Goal: Transaction & Acquisition: Purchase product/service

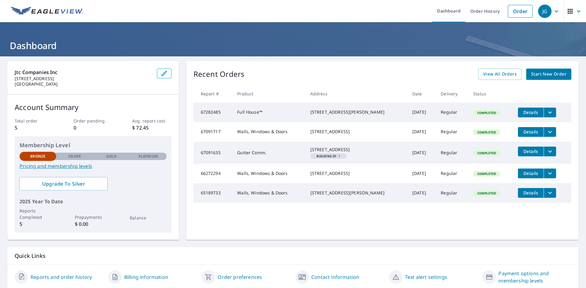
click at [548, 77] on span "Start New Order" at bounding box center [548, 74] width 35 height 8
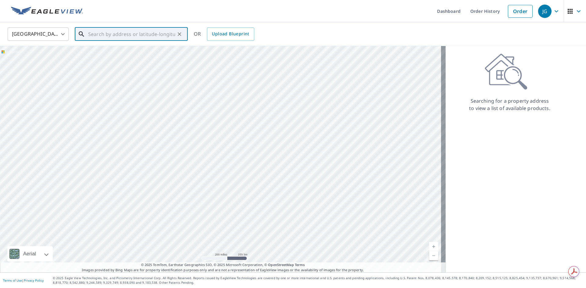
click at [109, 38] on input "text" at bounding box center [131, 34] width 87 height 17
drag, startPoint x: 87, startPoint y: 146, endPoint x: 236, endPoint y: 142, distance: 149.2
click at [231, 142] on div at bounding box center [222, 159] width 445 height 227
drag, startPoint x: 247, startPoint y: 103, endPoint x: 266, endPoint y: 164, distance: 63.6
click at [274, 174] on div at bounding box center [222, 159] width 445 height 227
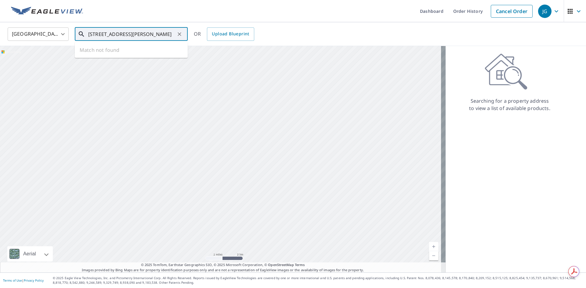
drag, startPoint x: 126, startPoint y: 121, endPoint x: 282, endPoint y: 121, distance: 155.8
click at [278, 121] on div at bounding box center [222, 159] width 445 height 227
drag, startPoint x: 242, startPoint y: 188, endPoint x: 271, endPoint y: 131, distance: 63.4
click at [269, 131] on div at bounding box center [222, 159] width 445 height 227
drag, startPoint x: 276, startPoint y: 132, endPoint x: 279, endPoint y: 119, distance: 13.4
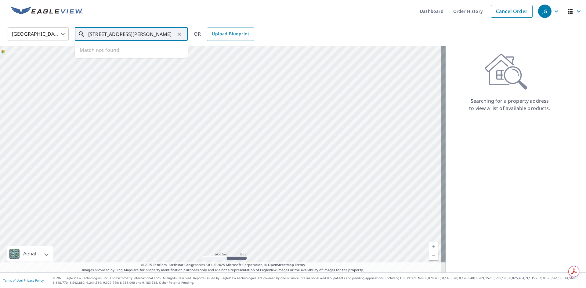
click at [279, 119] on div at bounding box center [222, 159] width 445 height 227
drag, startPoint x: 308, startPoint y: 178, endPoint x: 307, endPoint y: 140, distance: 37.5
click at [308, 148] on div at bounding box center [222, 159] width 445 height 227
drag, startPoint x: 309, startPoint y: 177, endPoint x: 309, endPoint y: 156, distance: 20.4
click at [309, 162] on div at bounding box center [222, 159] width 445 height 227
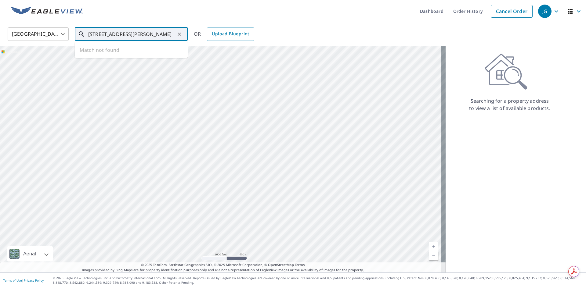
drag, startPoint x: 296, startPoint y: 146, endPoint x: 294, endPoint y: 135, distance: 11.0
click at [294, 135] on div at bounding box center [222, 159] width 445 height 227
drag, startPoint x: 270, startPoint y: 186, endPoint x: 270, endPoint y: 105, distance: 81.1
click at [270, 123] on div at bounding box center [222, 159] width 445 height 227
drag, startPoint x: 287, startPoint y: 174, endPoint x: 275, endPoint y: 94, distance: 80.7
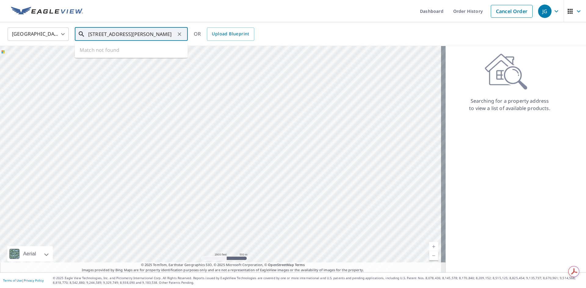
click at [275, 94] on div at bounding box center [222, 159] width 445 height 227
drag, startPoint x: 270, startPoint y: 142, endPoint x: 268, endPoint y: 206, distance: 63.2
click at [270, 196] on div at bounding box center [222, 159] width 445 height 227
drag, startPoint x: 263, startPoint y: 156, endPoint x: 264, endPoint y: 206, distance: 50.9
click at [264, 205] on div at bounding box center [222, 159] width 445 height 227
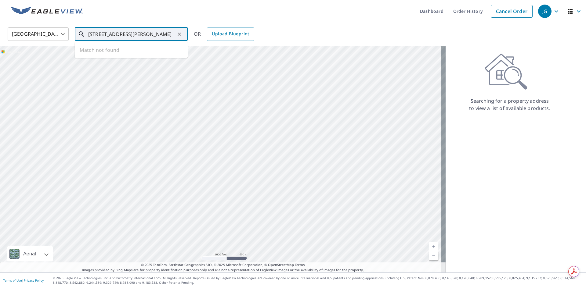
drag, startPoint x: 264, startPoint y: 206, endPoint x: 264, endPoint y: 216, distance: 9.2
click at [264, 216] on div at bounding box center [222, 159] width 445 height 227
drag, startPoint x: 261, startPoint y: 160, endPoint x: 263, endPoint y: 196, distance: 35.5
click at [263, 196] on div at bounding box center [222, 159] width 445 height 227
drag, startPoint x: 301, startPoint y: 161, endPoint x: 304, endPoint y: 216, distance: 55.3
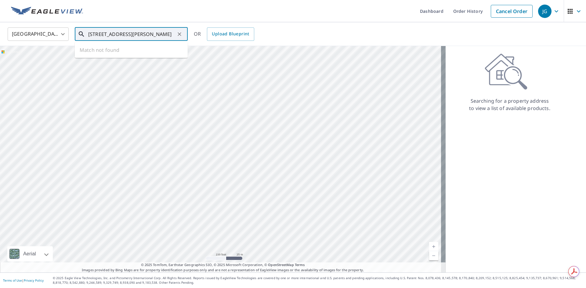
click at [304, 216] on div at bounding box center [222, 159] width 445 height 227
click at [180, 142] on div at bounding box center [222, 159] width 445 height 227
drag, startPoint x: 117, startPoint y: 140, endPoint x: 302, endPoint y: 188, distance: 191.7
click at [302, 188] on div at bounding box center [222, 159] width 445 height 227
drag, startPoint x: 150, startPoint y: 178, endPoint x: 122, endPoint y: 101, distance: 81.8
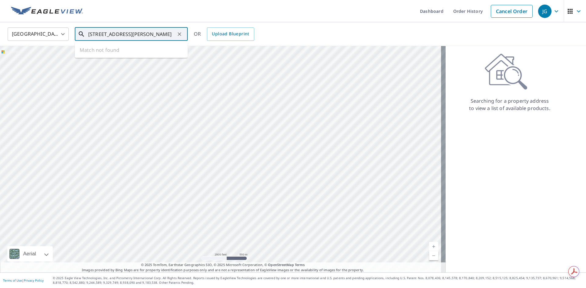
click at [124, 105] on div at bounding box center [222, 159] width 445 height 227
drag, startPoint x: 237, startPoint y: 186, endPoint x: 178, endPoint y: 102, distance: 102.6
click at [201, 131] on div at bounding box center [222, 159] width 445 height 227
drag, startPoint x: 229, startPoint y: 163, endPoint x: 207, endPoint y: 71, distance: 93.9
click at [202, 63] on div at bounding box center [222, 159] width 445 height 227
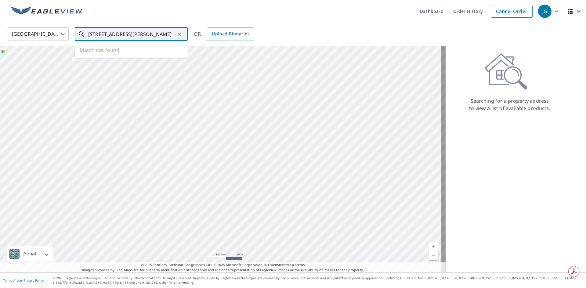
click at [112, 35] on input "[STREET_ADDRESS][PERSON_NAME]" at bounding box center [131, 34] width 87 height 17
click at [113, 50] on span "[STREET_ADDRESS][PERSON_NAME]" at bounding box center [135, 51] width 96 height 7
type input "[STREET_ADDRESS][PERSON_NAME]"
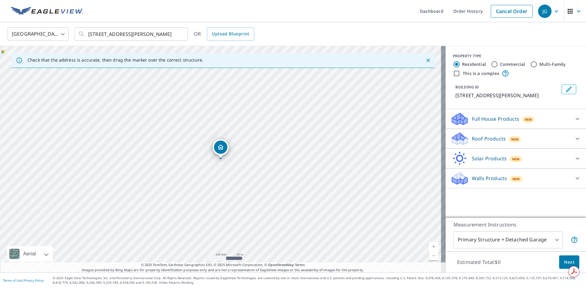
click at [218, 148] on icon "Dropped pin, building 1, Residential property, 677 E Dudley Rd French Camp, CA …" at bounding box center [220, 147] width 6 height 5
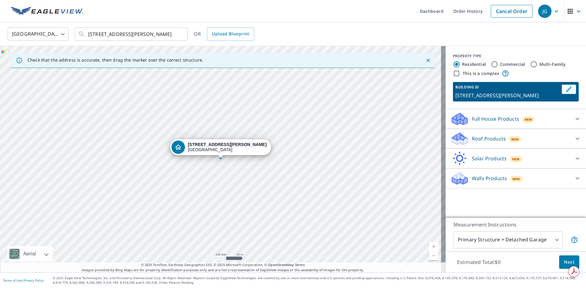
click at [497, 178] on p "Walls Products" at bounding box center [489, 178] width 35 height 7
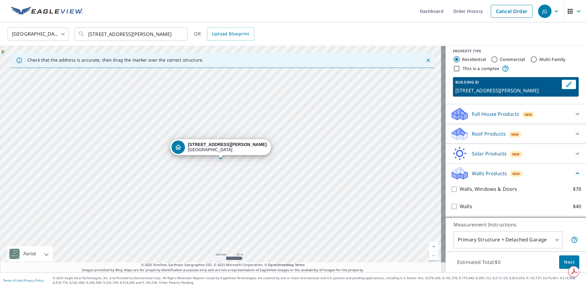
click at [450, 193] on div "Walls, Windows & Doors $78" at bounding box center [515, 189] width 131 height 17
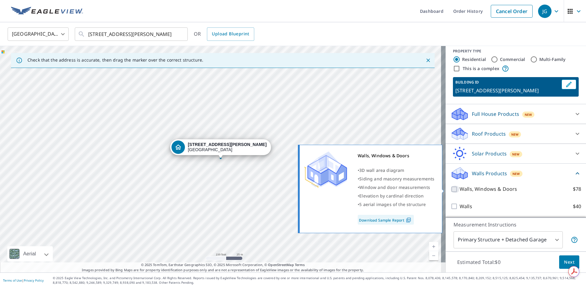
click at [450, 190] on input "Walls, Windows & Doors $78" at bounding box center [454, 189] width 9 height 7
checkbox input "true"
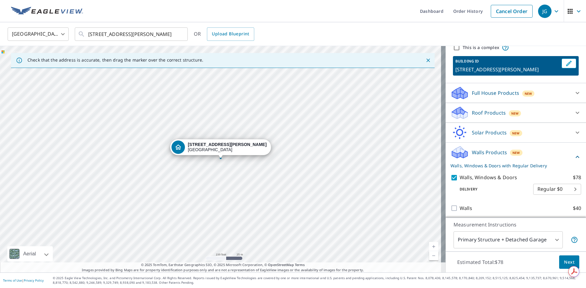
scroll to position [28, 0]
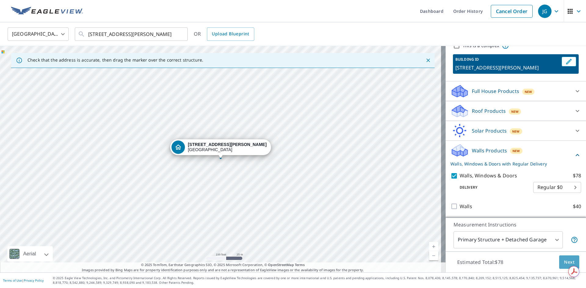
click at [567, 259] on span "Next" at bounding box center [569, 263] width 10 height 8
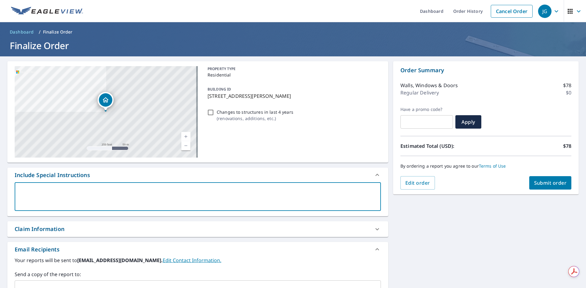
click at [49, 197] on textarea at bounding box center [197, 196] width 357 height 17
type textarea "N"
type textarea "x"
type textarea "Ne"
type textarea "x"
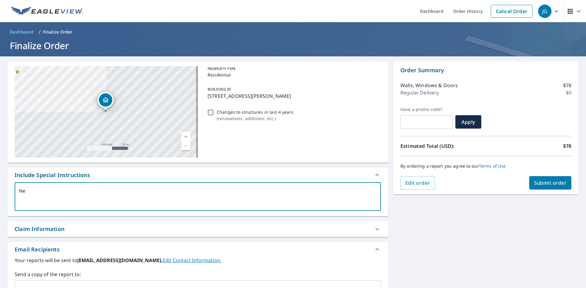
type textarea "[PERSON_NAME]"
type textarea "x"
type textarea "[PERSON_NAME]"
type textarea "x"
type textarea "[PERSON_NAME]"
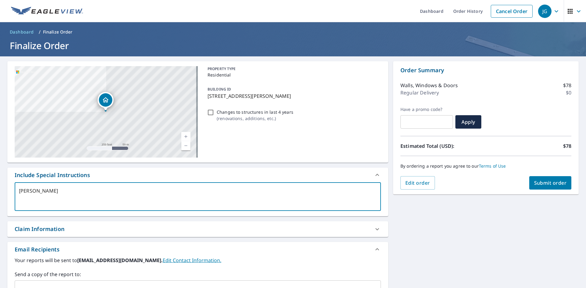
type textarea "x"
type textarea "[PERSON_NAME]"
type textarea "x"
type textarea "[PERSON_NAME]"
type textarea "x"
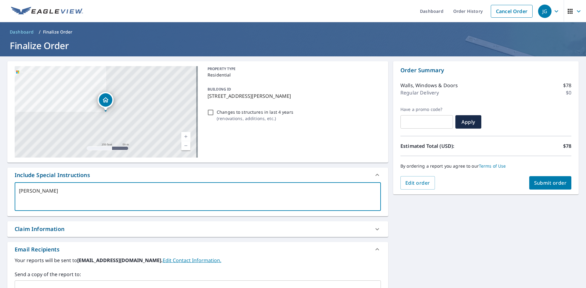
type textarea "Nede"
type textarea "x"
type textarea "[PERSON_NAME]"
type textarea "x"
type textarea "Ne"
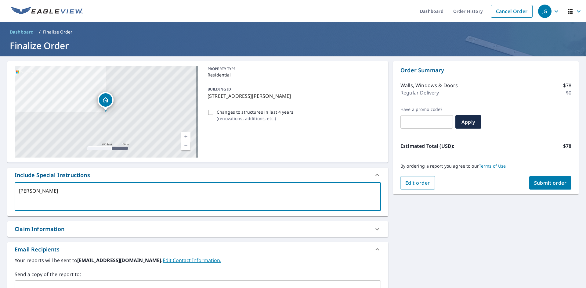
type textarea "x"
type textarea "Nee"
type textarea "x"
type textarea "Need"
type textarea "x"
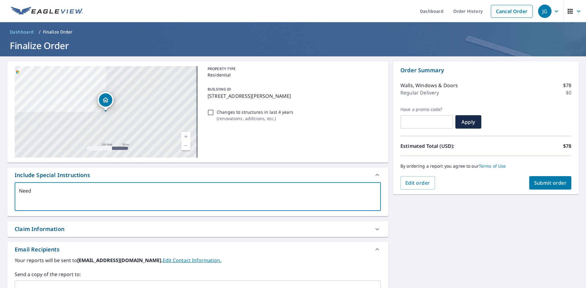
type textarea "Need"
type textarea "x"
type textarea "Need w"
type textarea "x"
type textarea "Need wa"
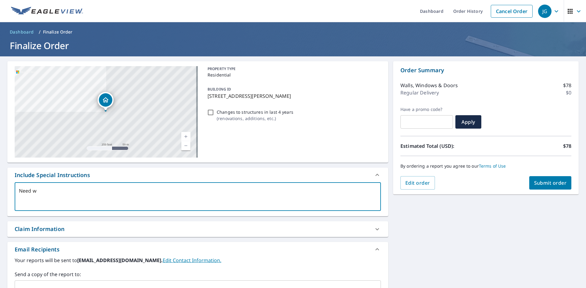
type textarea "x"
type textarea "Need wal"
type textarea "x"
type textarea "Need wall"
type textarea "x"
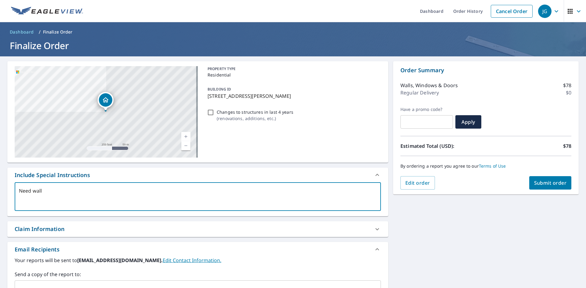
type textarea "Need wall"
type textarea "x"
type textarea "Need wall m"
type textarea "x"
type textarea "Need wall me"
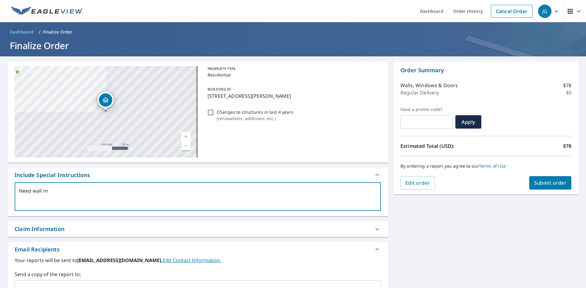
type textarea "x"
type textarea "Need wall mes"
type textarea "x"
type textarea "Need wall mesu"
type textarea "x"
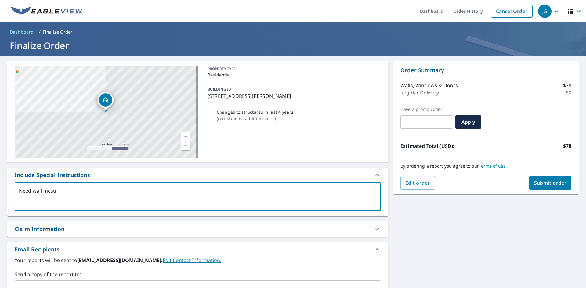
type textarea "Need wall mesuu"
type textarea "x"
type textarea "Need wall mesuur"
type textarea "x"
type textarea "Need wall mesuure"
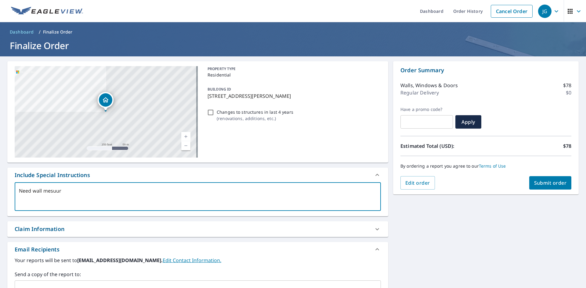
type textarea "x"
type textarea "Need wall mesuurem"
type textarea "x"
type textarea "Need wall mesuureme"
type textarea "x"
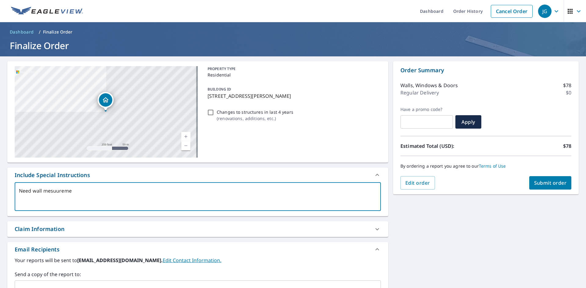
type textarea "Need wall mesuuremen"
type textarea "x"
type textarea "Need wall mesuurement"
type textarea "x"
type textarea "Need wall mesuurements"
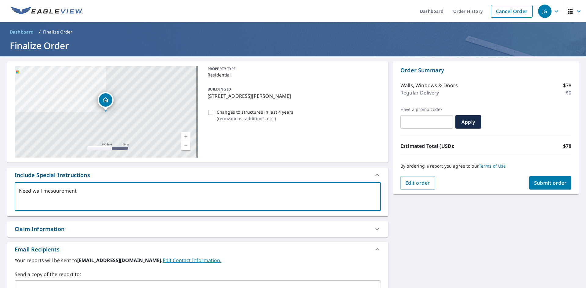
type textarea "x"
type textarea "Need wall mesuurements"
type textarea "x"
type textarea "Need wall measurements"
type textarea "x"
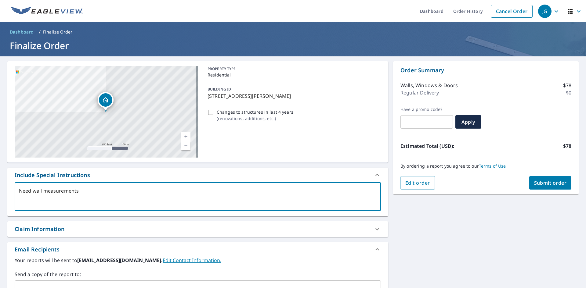
type textarea "Need wall measurements."
type textarea "x"
type textarea "Need wall measurements."
type textarea "x"
type textarea "Need wall measurements. I"
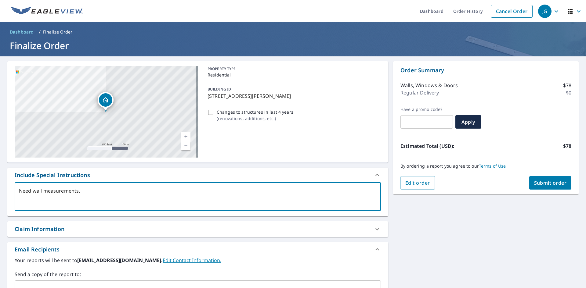
type textarea "x"
type textarea "Need wall measurements. In"
type textarea "x"
type textarea "Need wall measurements. Inc"
type textarea "x"
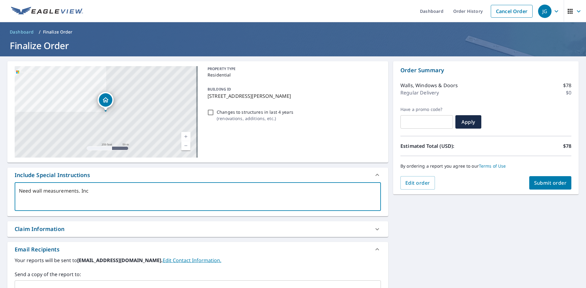
type textarea "Need wall measurements. Incl"
type textarea "x"
type textarea "Need wall measurements. Inclu"
type textarea "x"
type textarea "Need wall measurements. Includ"
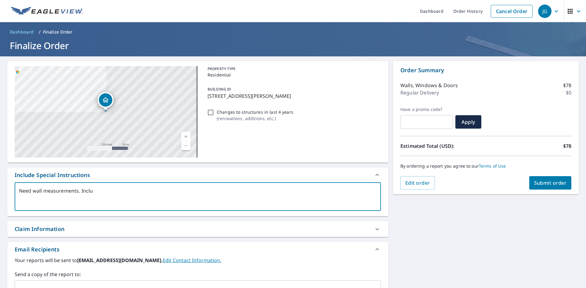
type textarea "x"
type textarea "Need wall measurements. Includi"
type textarea "x"
type textarea "Need wall measurements. Includin"
type textarea "x"
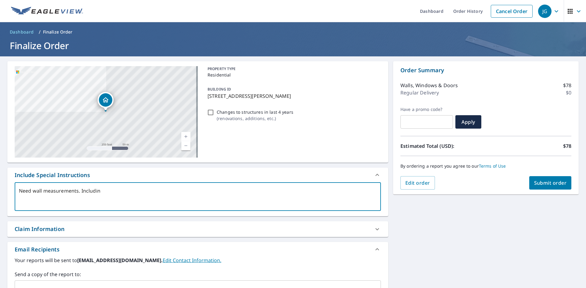
type textarea "Need wall measurements. Including"
type textarea "x"
type textarea "Need wall measurements. Including"
type textarea "x"
type textarea "Need wall measurements. Including w"
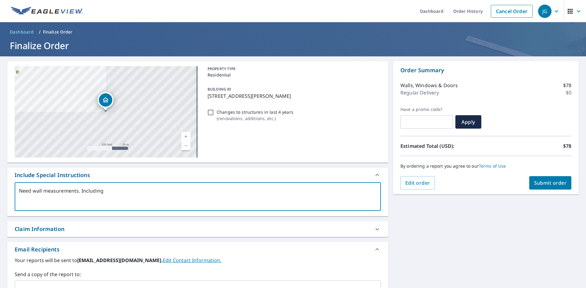
type textarea "x"
type textarea "Need wall measurements. Including wi"
type textarea "x"
type textarea "Need wall measurements. Including win"
type textarea "x"
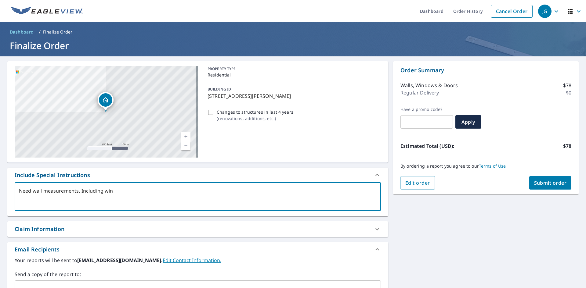
type textarea "Need wall measurements. Including wind"
type textarea "x"
type textarea "Need wall measurements. Including windo"
type textarea "x"
type textarea "Need wall measurements. Including window"
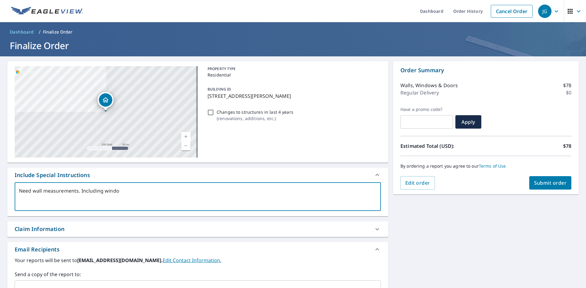
type textarea "x"
type textarea "Need wall measurements. Including windows"
type textarea "x"
type textarea "Need wall measurements. Including windows"
type textarea "x"
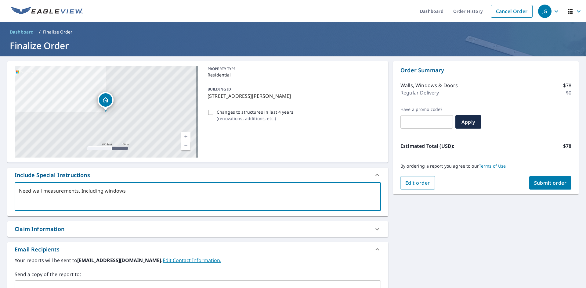
type textarea "Need wall measurements. Including windows a"
type textarea "x"
type textarea "Need wall measurements. Including windows an"
type textarea "x"
type textarea "Need wall measurements. Including windows and"
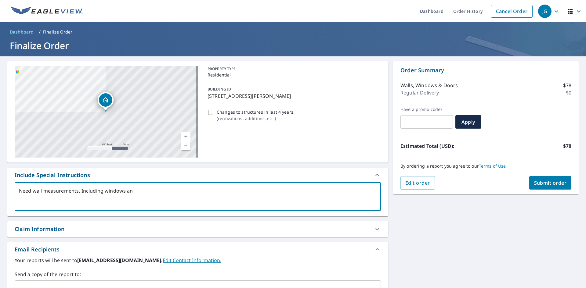
type textarea "x"
type textarea "Need wall measurements. Including windows and"
type textarea "x"
type textarea "Need wall measurements. Including windows and d"
type textarea "x"
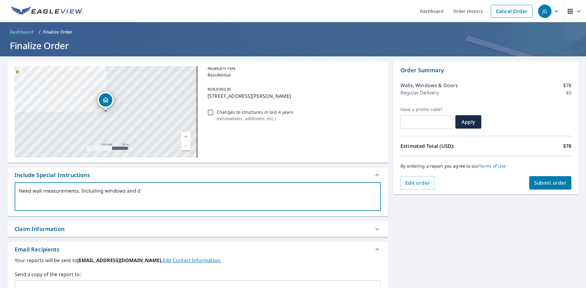
type textarea "Need wall measurements. Including windows and do"
type textarea "x"
type textarea "Need wall measurements. Including windows and doo"
type textarea "x"
type textarea "Need wall measurements. Including windows and door"
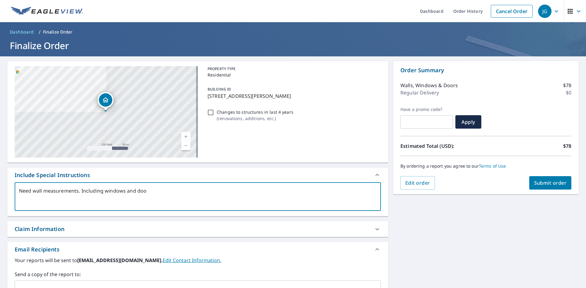
type textarea "x"
type textarea "Need wall measurements. Including windows and doord"
type textarea "x"
type textarea "Need wall measurements. Including windows and doord"
type textarea "x"
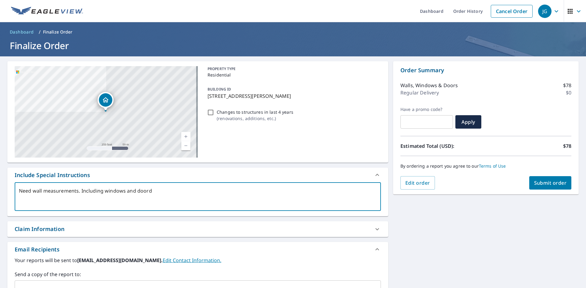
type textarea "Need wall measurements. Including windows and doord ="
type textarea "x"
type textarea "Need wall measurements. Including windows and doord"
type textarea "x"
type textarea "Need wall measurements. Including windows and doord"
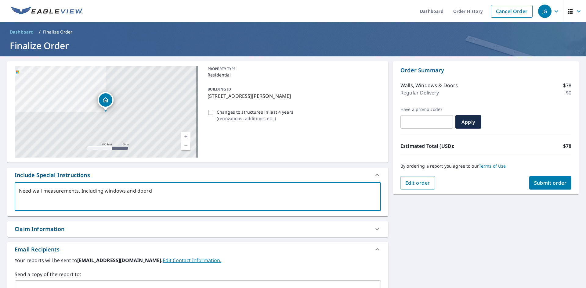
type textarea "x"
type textarea "Need wall measurements. Including windows and door"
type textarea "x"
type textarea "Need wall measurements. Including windows and doors"
type textarea "x"
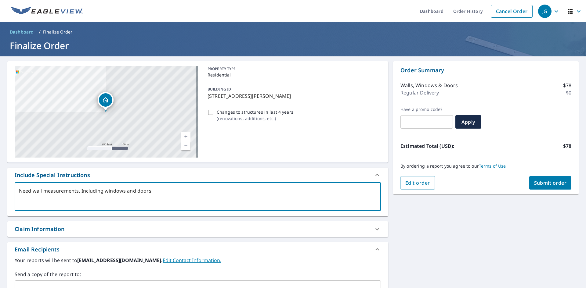
type textarea "Need wall measurements. Including windows and doors"
type textarea "x"
type textarea "Need wall measurements. Including windows and doors"
type textarea "x"
type textarea "Need wall measurements. Including windows and doors."
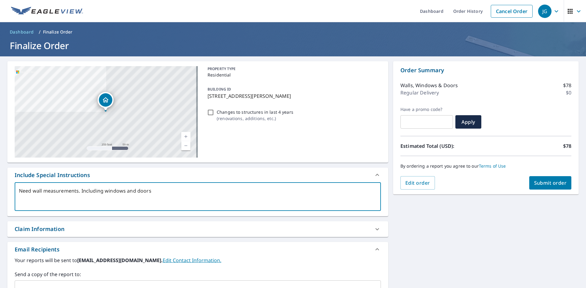
type textarea "x"
type textarea "Need wall measurements. Including windows and doors."
type textarea "x"
type textarea "Need wall measurements. Including windows and doors. T"
type textarea "x"
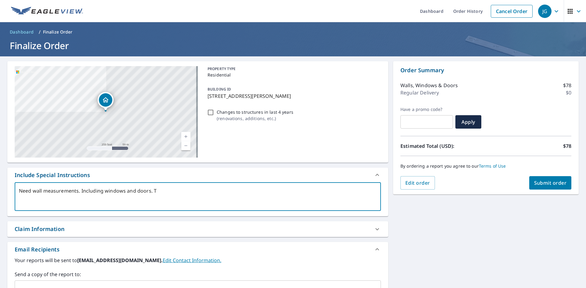
type textarea "Need wall measurements. Including windows and doors. Th"
type textarea "x"
type textarea "Need wall measurements. Including windows and doors. Tha"
type textarea "x"
type textarea "Need wall measurements. Including windows and doors. Than"
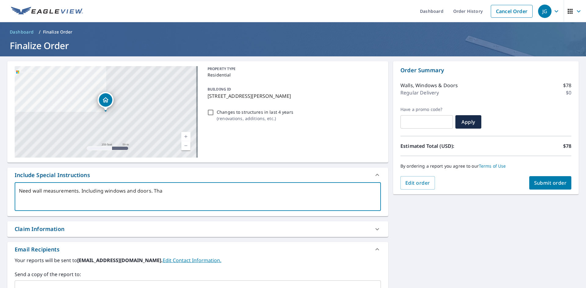
type textarea "x"
type textarea "Need wall measurements. Including windows and doors. Thank"
type textarea "x"
type textarea "Need wall measurements. Including windows and doors. Thank"
type textarea "x"
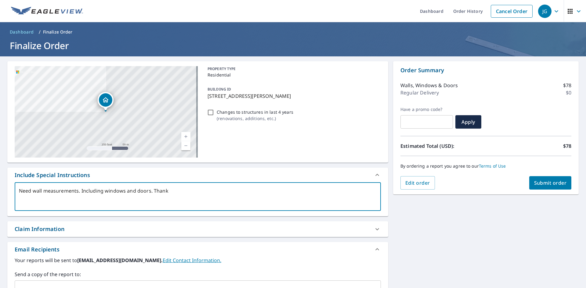
type textarea "Need wall measurements. Including windows and doors. Thank y"
type textarea "x"
type textarea "Need wall measurements. Including windows and doors. Thank yo"
type textarea "x"
type textarea "Need wall measurements. Including windows and doors. Thank you"
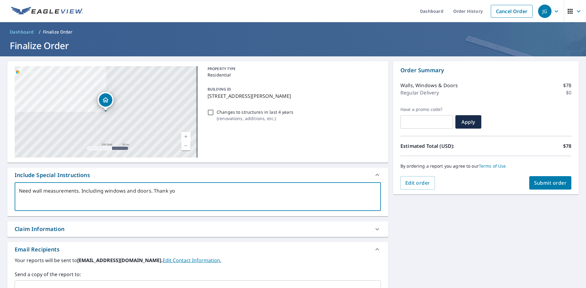
type textarea "x"
type textarea "Need wall measurements. Including windows and doors. Thank you"
type textarea "x"
type textarea "Need wall measurements. Including windows and doors. Thank you"
click at [550, 187] on button "Submit order" at bounding box center [550, 182] width 42 height 13
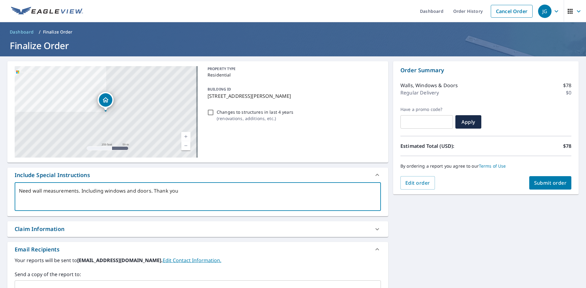
type textarea "x"
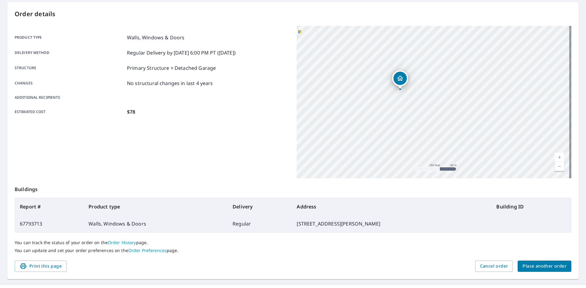
scroll to position [71, 0]
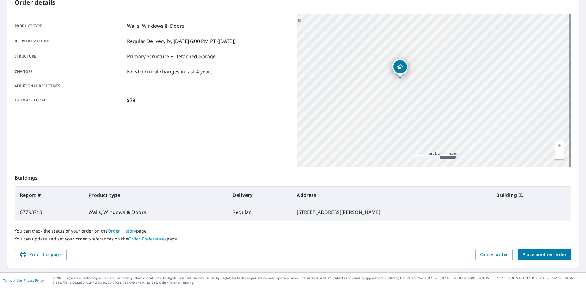
click at [547, 254] on span "Place another order" at bounding box center [544, 255] width 44 height 8
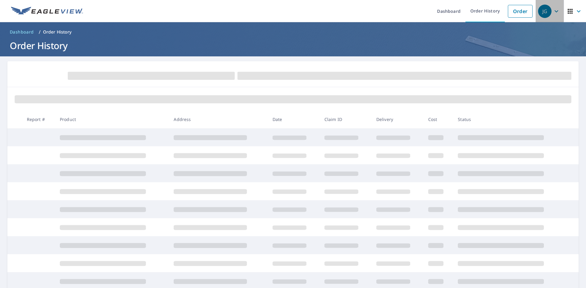
click at [543, 15] on div "JG" at bounding box center [544, 11] width 13 height 13
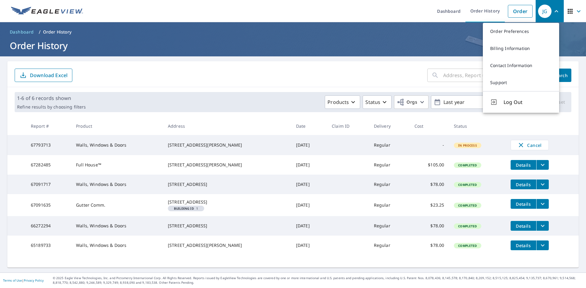
click at [303, 69] on form "​ Search Download Excel" at bounding box center [293, 75] width 556 height 13
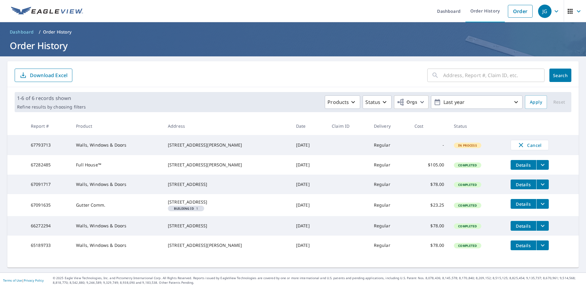
click at [575, 13] on icon "button" at bounding box center [578, 11] width 7 height 7
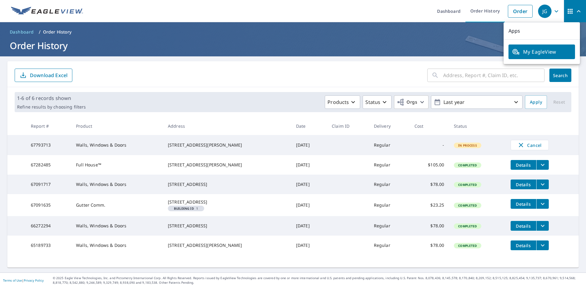
click at [543, 10] on div "JG" at bounding box center [544, 11] width 13 height 13
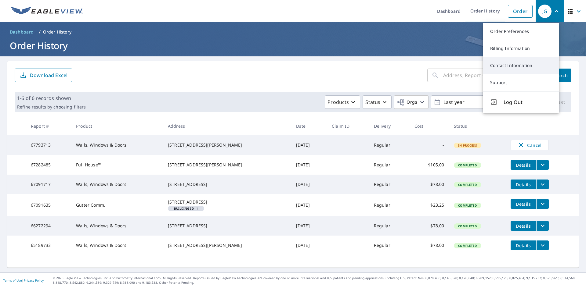
click at [523, 67] on link "Contact Information" at bounding box center [520, 65] width 76 height 17
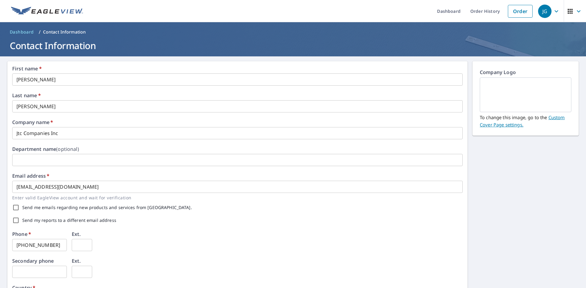
click at [488, 93] on img at bounding box center [525, 94] width 77 height 33
click at [557, 119] on link "Custom Cover Page settings." at bounding box center [521, 120] width 85 height 13
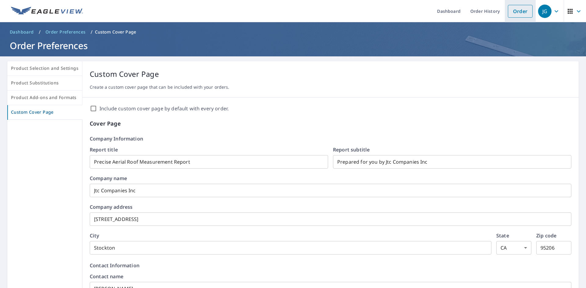
click at [517, 14] on link "Order" at bounding box center [519, 11] width 25 height 13
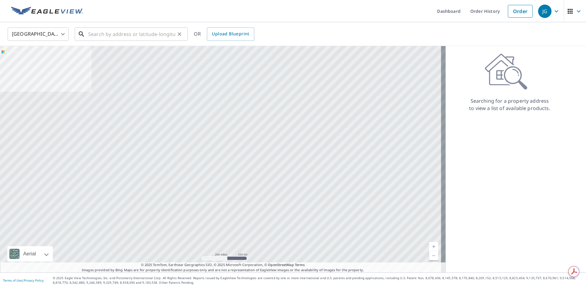
click at [140, 37] on input "text" at bounding box center [131, 34] width 87 height 17
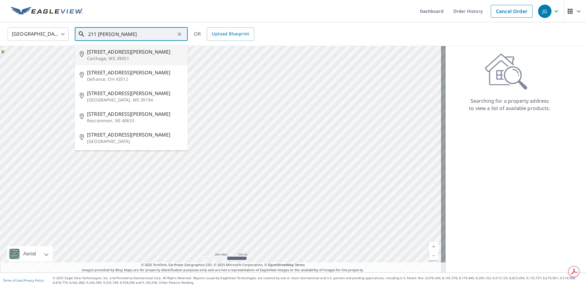
click at [97, 36] on input "211 Jackson" at bounding box center [131, 34] width 87 height 17
click at [127, 32] on input "2101 Jackson" at bounding box center [131, 34] width 87 height 17
click at [118, 52] on span "2101 Jackson St" at bounding box center [135, 51] width 96 height 7
type input "2101 Jackson St Lodi, CA 95242"
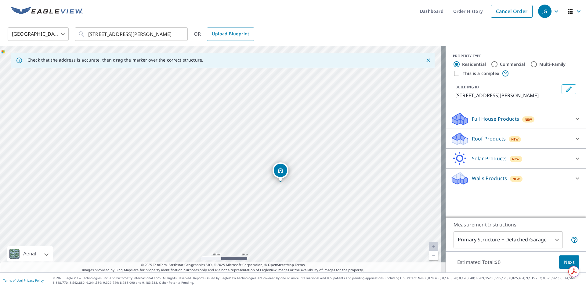
drag, startPoint x: 350, startPoint y: 220, endPoint x: 305, endPoint y: 166, distance: 70.4
click at [323, 161] on div "2101 Jackson St Lodi, CA 95242" at bounding box center [222, 159] width 445 height 227
click at [280, 171] on icon "Dropped pin, building 1, Residential property, 2101 Jackson St Lodi, CA 95242" at bounding box center [277, 169] width 7 height 7
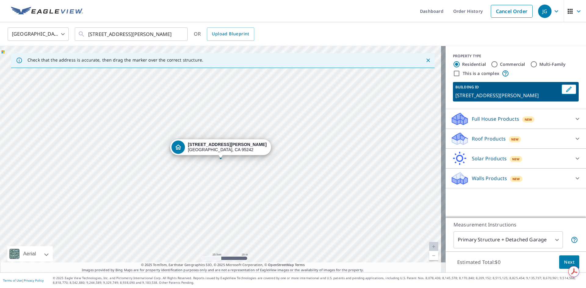
click at [480, 177] on p "Walls Products" at bounding box center [489, 178] width 35 height 7
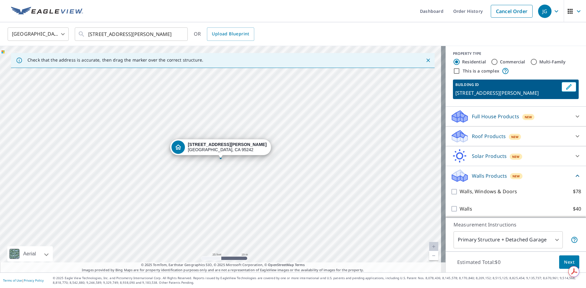
scroll to position [5, 0]
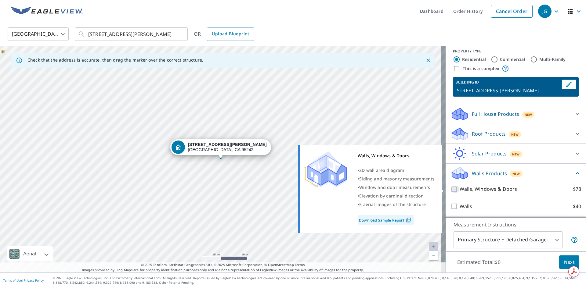
click at [451, 192] on input "Walls, Windows & Doors $78" at bounding box center [454, 189] width 9 height 7
checkbox input "true"
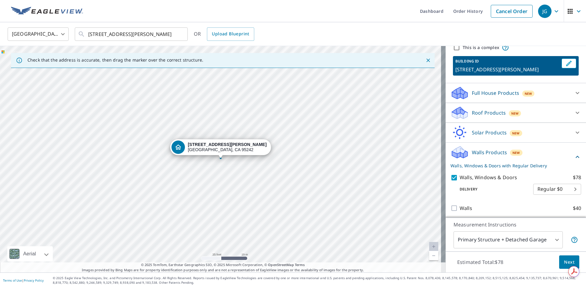
scroll to position [28, 0]
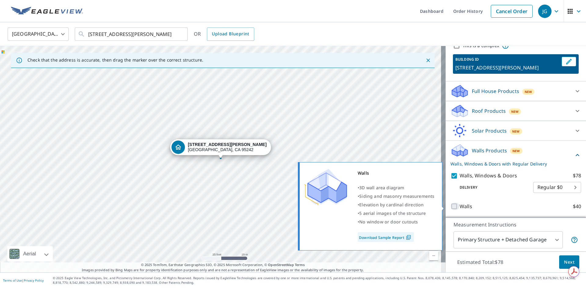
click at [452, 206] on input "Walls $40" at bounding box center [454, 206] width 9 height 7
checkbox input "true"
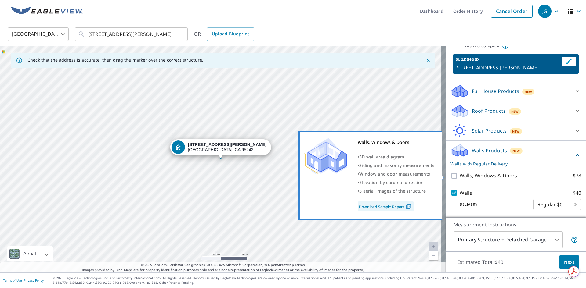
click at [450, 174] on input "Walls, Windows & Doors $78" at bounding box center [454, 175] width 9 height 7
checkbox input "true"
checkbox input "false"
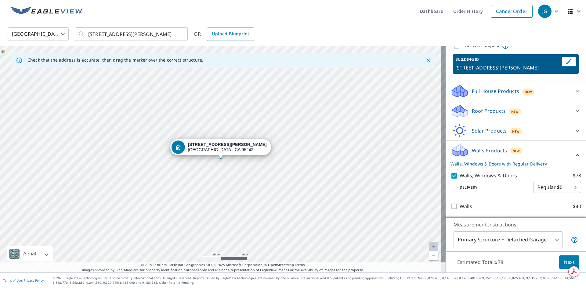
click at [559, 261] on button "Next" at bounding box center [569, 263] width 20 height 14
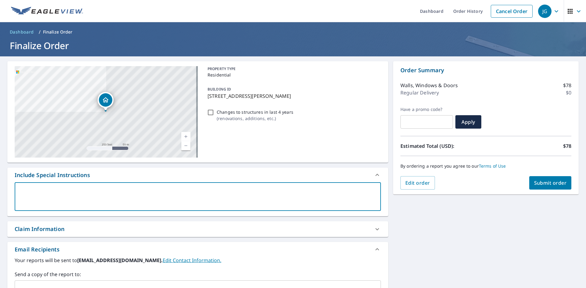
click at [118, 194] on textarea at bounding box center [197, 196] width 357 height 17
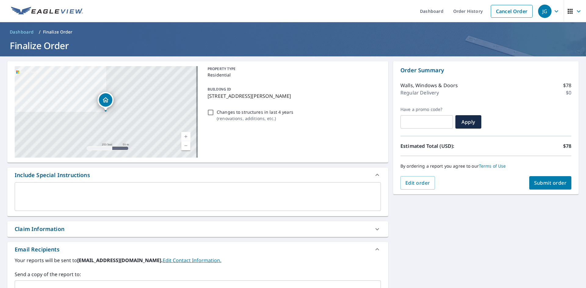
click at [237, 192] on textarea at bounding box center [197, 196] width 357 height 17
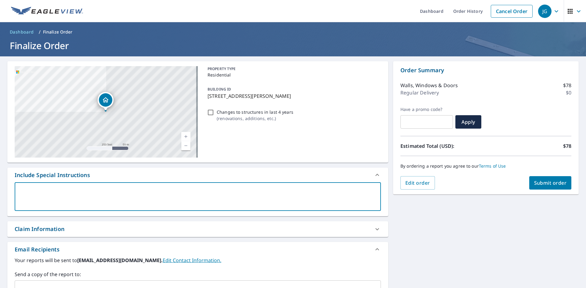
paste textarea "We will be prepping soffits (under-eave surfaces) for stucco and skim-coating t…"
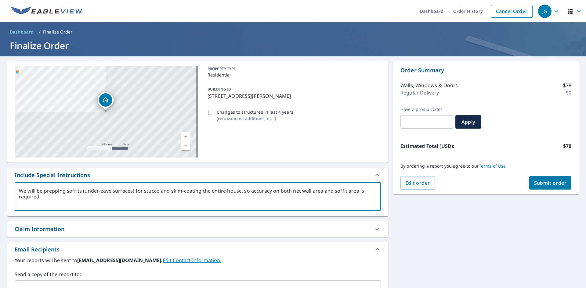
type textarea "We will be prepping soffits (under-eave surfaces) for stucco and skim-coating t…"
type textarea "x"
type textarea "We will be prepping soffits (under-eave surfaces) for stucco and skim-coating t…"
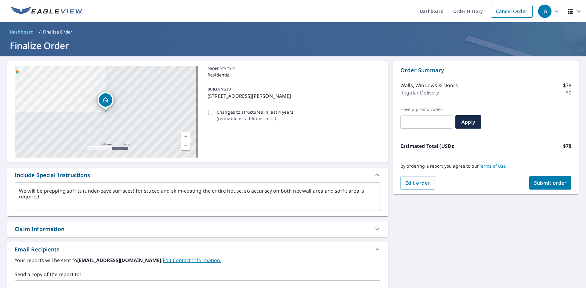
click at [16, 191] on div "We will be prepping soffits (under-eave surfaces) for stucco and skim-coating t…" at bounding box center [198, 196] width 366 height 29
type textarea "x"
drag, startPoint x: 16, startPoint y: 191, endPoint x: 72, endPoint y: 199, distance: 56.7
click at [77, 203] on textarea "We will be prepping soffits (under-eave surfaces) for stucco and skim-coating t…" at bounding box center [197, 196] width 357 height 17
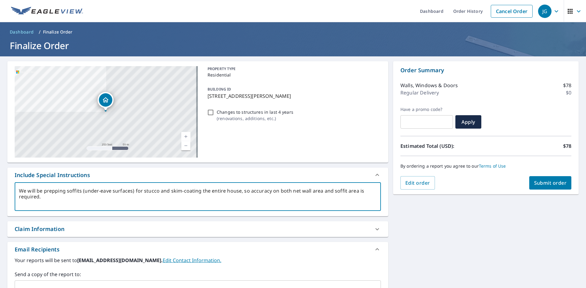
click at [19, 189] on textarea "We will be prepping soffits (under-eave surfaces) for stucco and skim-coating t…" at bounding box center [197, 196] width 357 height 17
type textarea "We will be prepping soffits (under-eave surfaces) for stucco and skim-coating t…"
type textarea "x"
click at [29, 189] on textarea "We will be prepping soffits (under-eave surfaces) for stucco and skim-coating t…" at bounding box center [197, 196] width 357 height 17
paste textarea "Please provide exterior wall square footage for the entire house, broken out by…"
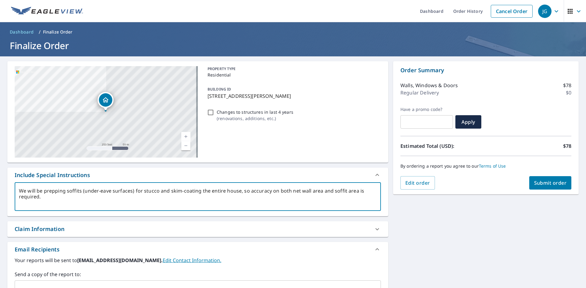
type textarea "Please provide exterior wall square footage for the entire house, broken out by…"
type textarea "x"
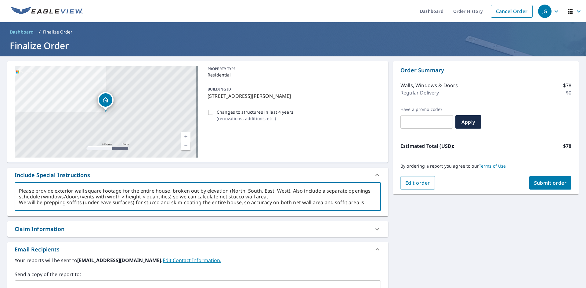
drag, startPoint x: 227, startPoint y: 192, endPoint x: 288, endPoint y: 186, distance: 61.6
click at [288, 186] on div "Please provide exterior wall square footage for the entire house, broken out by…" at bounding box center [198, 196] width 366 height 29
type textarea "Please provide exterior wall square footage for the entire house, broken out by…"
type textarea "x"
type textarea "Please provide exterior wall square footage for the entire house, broken out by…"
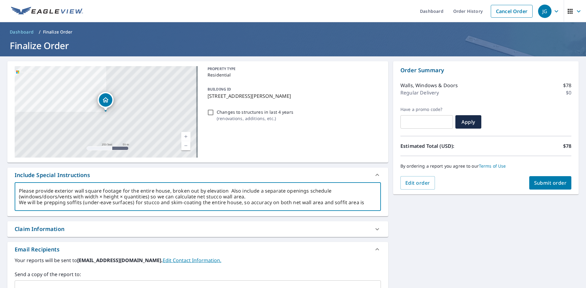
type textarea "x"
type textarea "Please provide exterior wall square footage for the entire house, broken out by…"
type textarea "x"
type textarea "Please provide exterior wall square footage for the entire house, broken out by…"
type textarea "x"
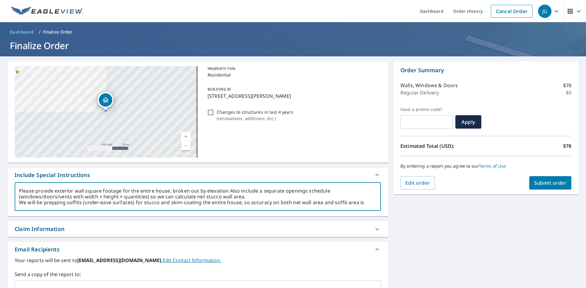
type textarea "Please provide exterior wall square footage for the entire house, broken out by…"
type textarea "x"
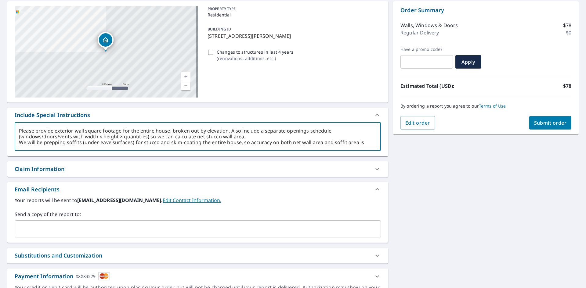
scroll to position [61, 0]
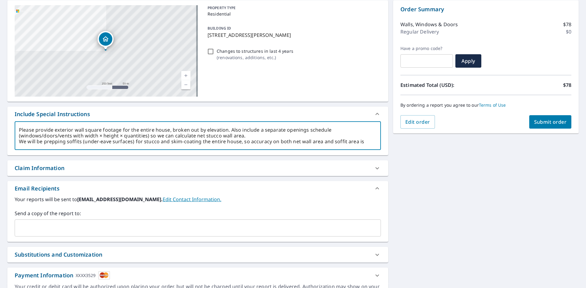
type textarea "Please provide exterior wall square footage for the entire house, broken out by…"
click at [546, 123] on span "Submit order" at bounding box center [550, 122] width 33 height 7
type textarea "x"
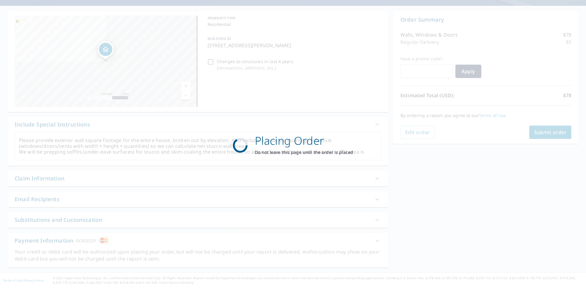
scroll to position [51, 0]
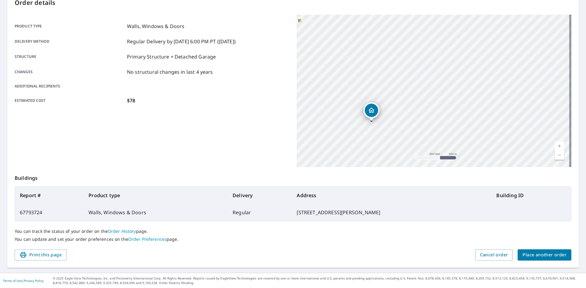
scroll to position [71, 0]
drag, startPoint x: 256, startPoint y: 126, endPoint x: 247, endPoint y: 181, distance: 55.9
click at [247, 181] on div "Order details Product type Walls, Windows & Doors Delivery method Regular Deliv…" at bounding box center [292, 129] width 571 height 277
click at [446, 240] on p "You can update and set your order preferences on the Order Preferences page." at bounding box center [293, 238] width 556 height 5
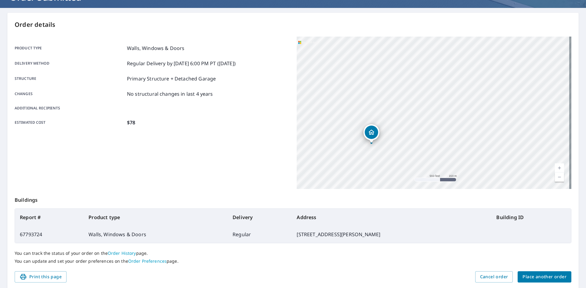
scroll to position [0, 0]
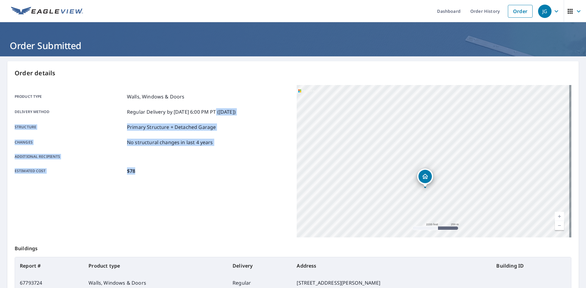
drag, startPoint x: 216, startPoint y: 187, endPoint x: 214, endPoint y: 89, distance: 98.2
click at [213, 116] on div "Product type Walls, Windows & Doors Delivery method Regular Delivery by 10/11/2…" at bounding box center [152, 161] width 274 height 152
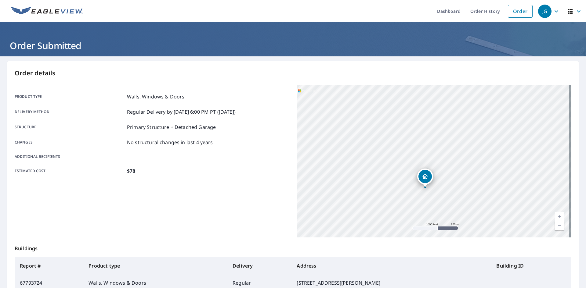
click at [484, 243] on p "Buildings" at bounding box center [293, 248] width 556 height 20
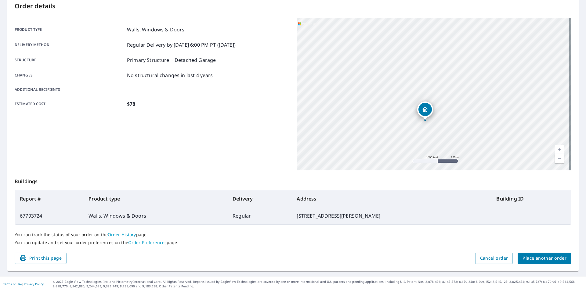
scroll to position [71, 0]
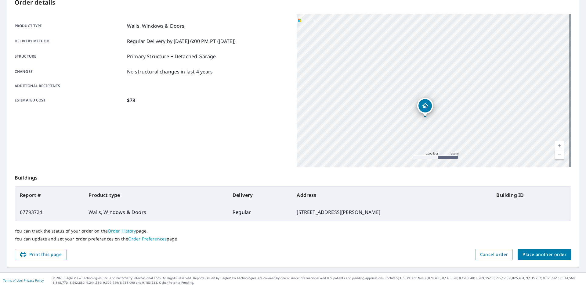
click at [528, 255] on span "Place another order" at bounding box center [544, 255] width 44 height 8
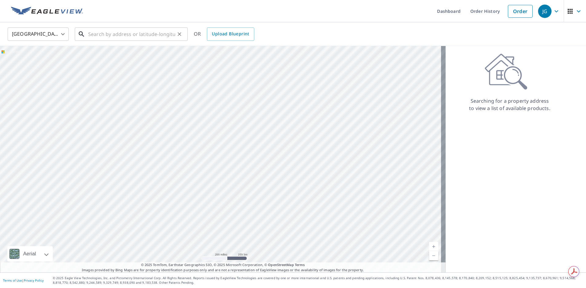
click at [112, 39] on input "text" at bounding box center [131, 34] width 87 height 17
click at [156, 36] on input "text" at bounding box center [131, 34] width 87 height 17
paste input "826 Southdale Court Galt, CA 95632"
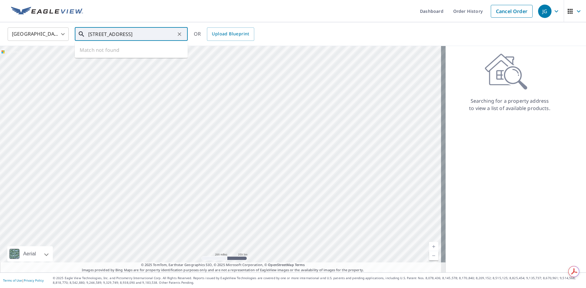
click at [155, 36] on input "826 Southdale Court Galt, CA 95632" at bounding box center [131, 34] width 87 height 17
click at [170, 33] on input "826 Southdale Court Galt, CA 95632" at bounding box center [131, 34] width 87 height 17
click at [127, 53] on span "826 Southdale Ct" at bounding box center [135, 51] width 96 height 7
type input "826 Southdale Ct Galt, CA 95632"
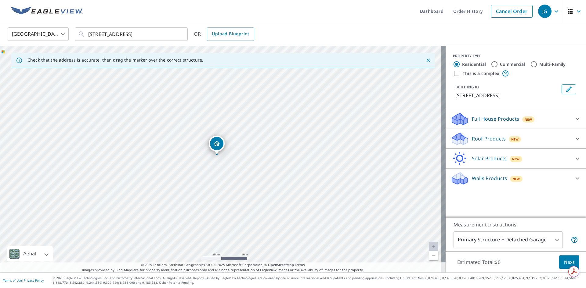
click at [227, 156] on div "826 Southdale Ct Galt, CA 95632" at bounding box center [222, 159] width 445 height 227
click at [464, 178] on div "Walls Products New" at bounding box center [510, 178] width 120 height 14
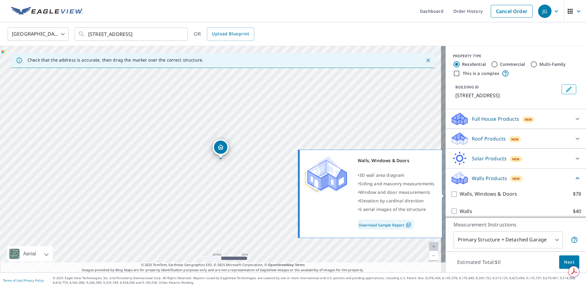
click at [450, 192] on input "Walls, Windows & Doors $78" at bounding box center [454, 194] width 9 height 7
checkbox input "true"
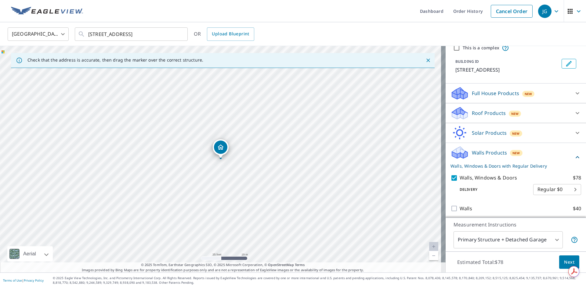
scroll to position [28, 0]
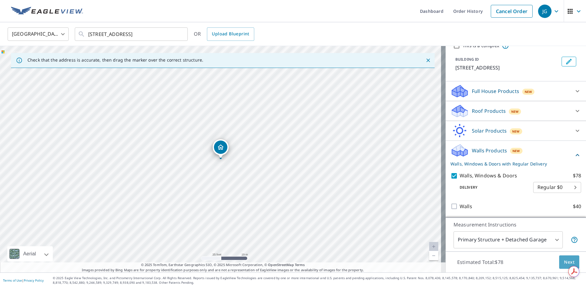
click at [559, 264] on button "Next" at bounding box center [569, 263] width 20 height 14
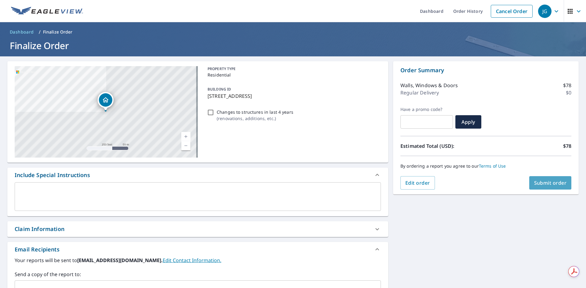
click at [542, 182] on span "Submit order" at bounding box center [550, 183] width 33 height 7
